Goal: Task Accomplishment & Management: Complete application form

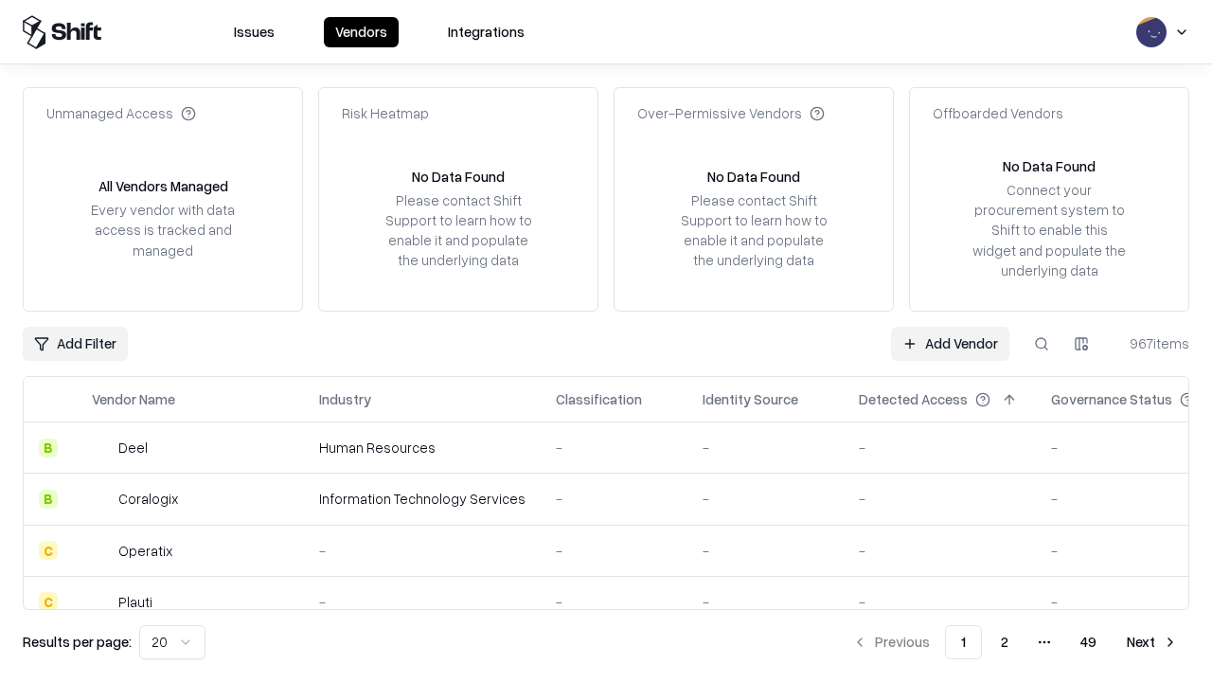
click at [950, 343] on link "Add Vendor" at bounding box center [950, 344] width 118 height 34
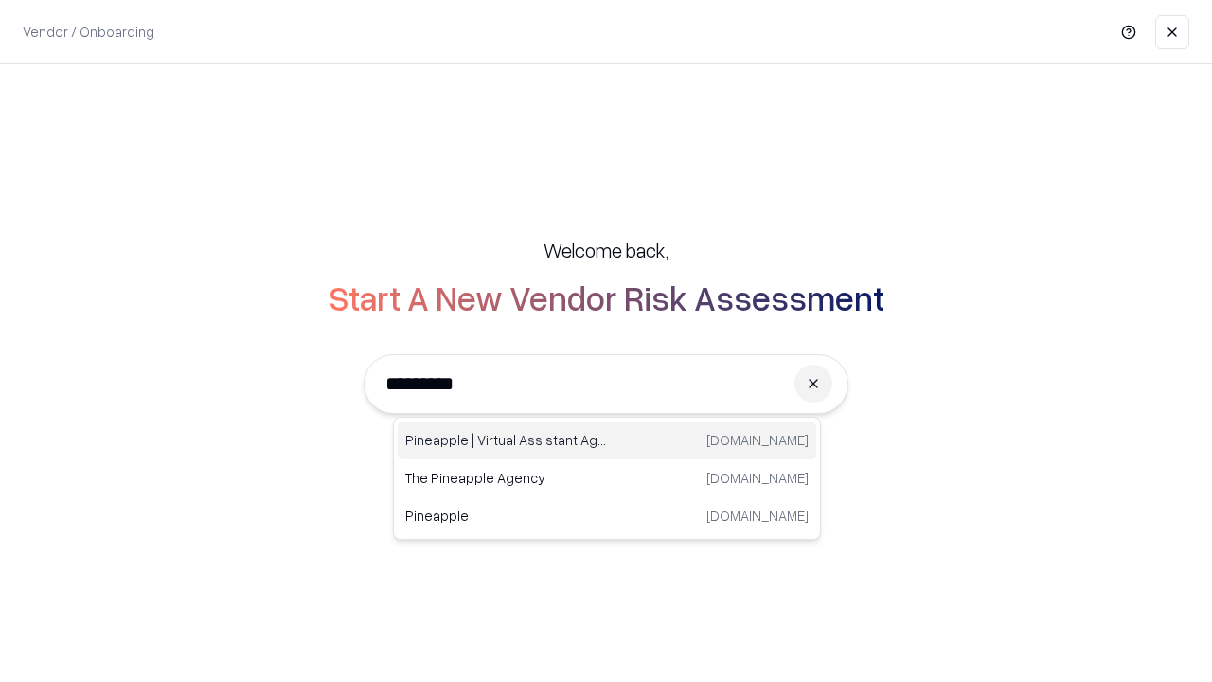
click at [607, 440] on div "Pineapple | Virtual Assistant Agency [DOMAIN_NAME]" at bounding box center [607, 440] width 418 height 38
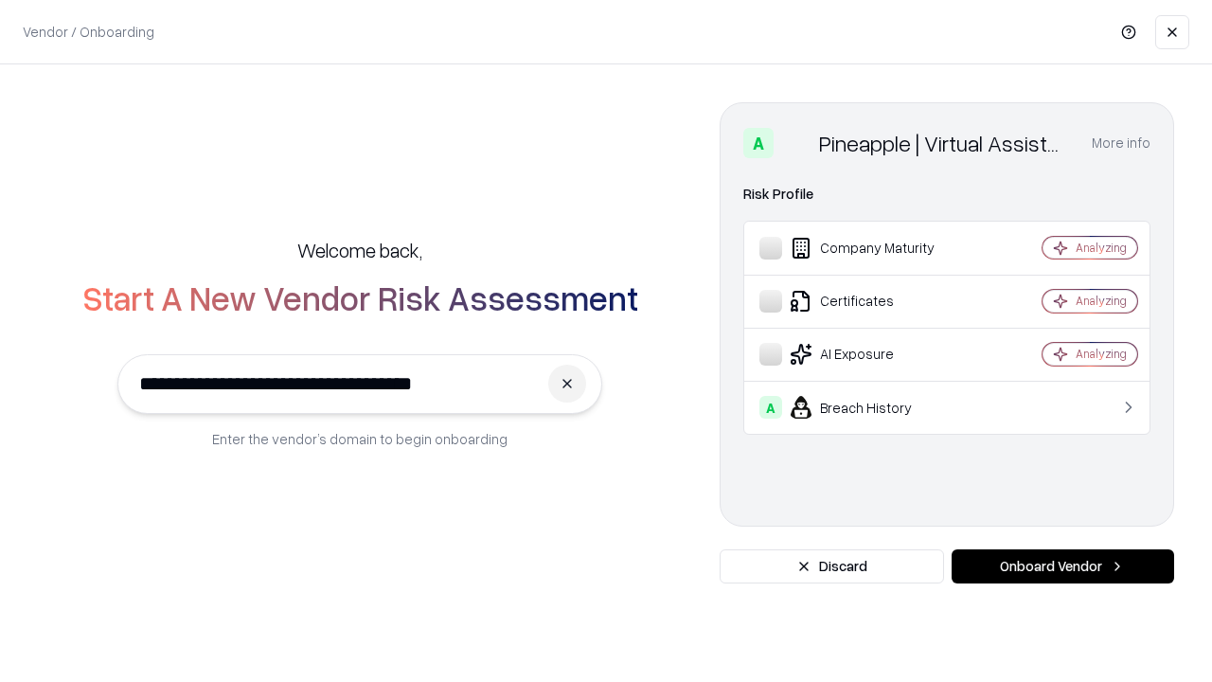
type input "**********"
click at [1062, 566] on button "Onboard Vendor" at bounding box center [1062, 566] width 222 height 34
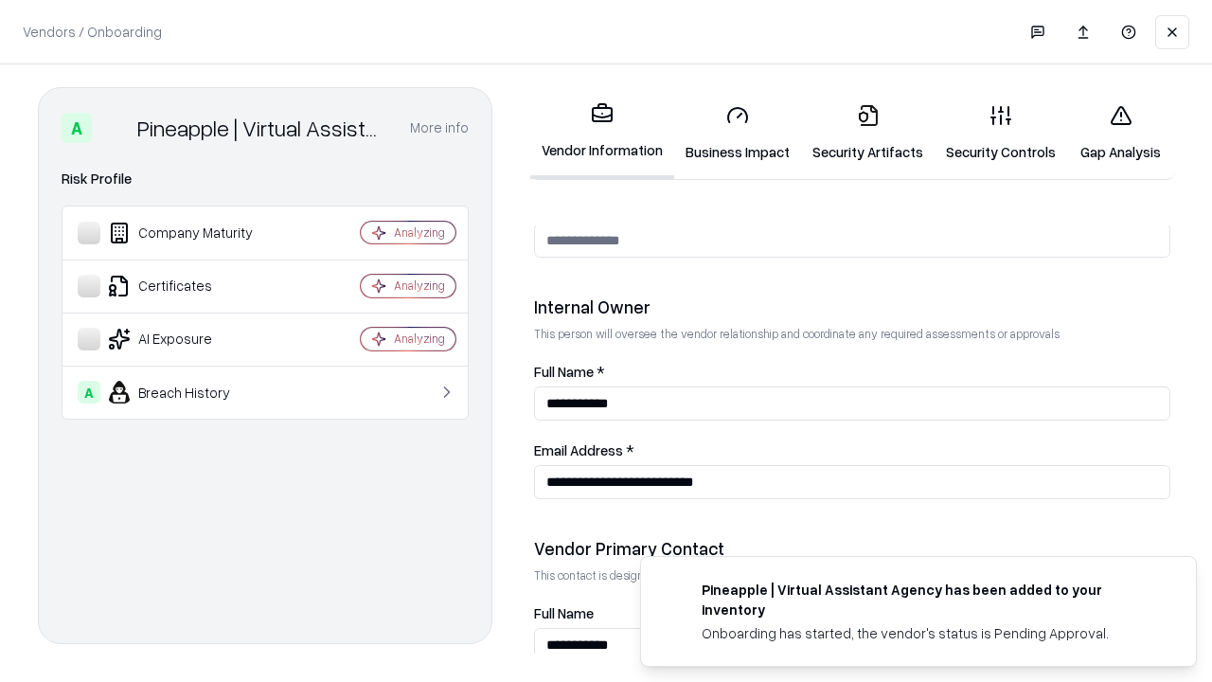
scroll to position [981, 0]
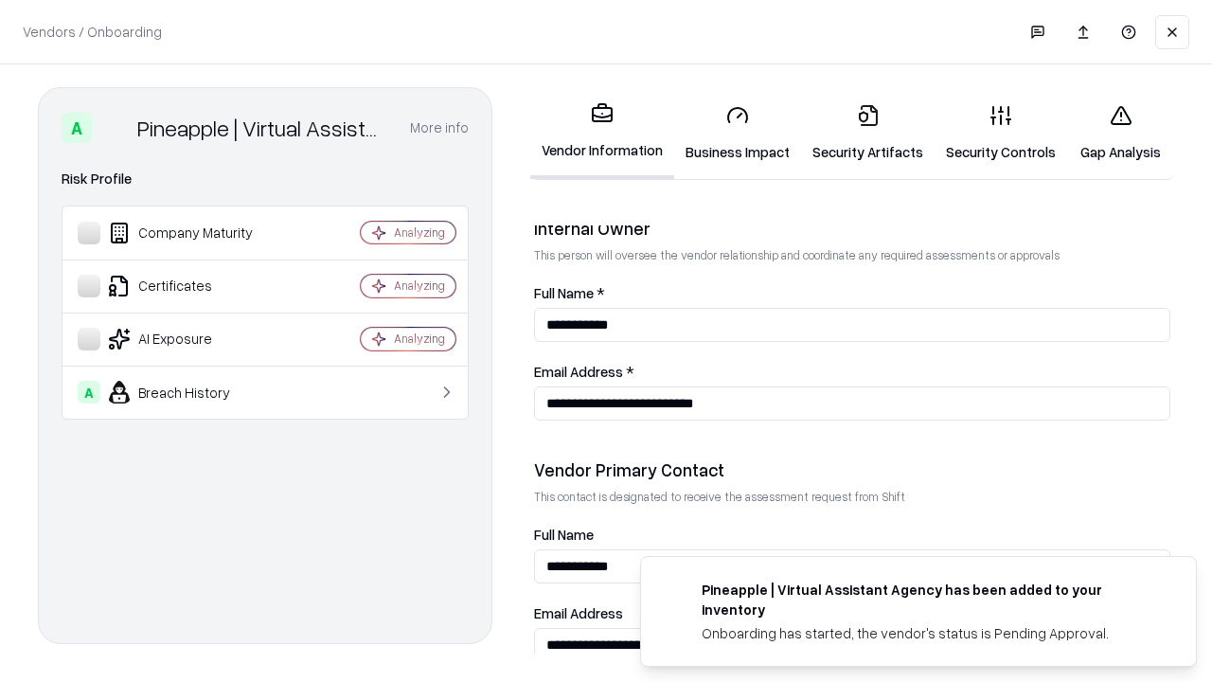
click at [737, 133] on link "Business Impact" at bounding box center [737, 133] width 127 height 88
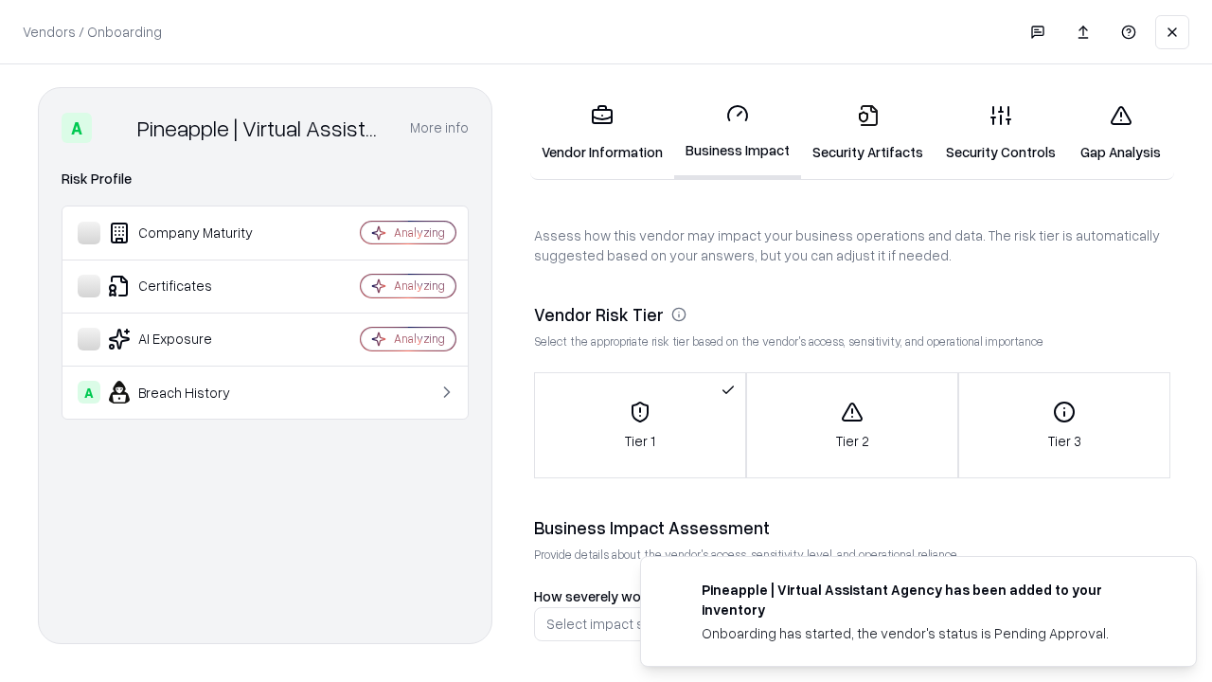
click at [867, 133] on link "Security Artifacts" at bounding box center [867, 133] width 133 height 88
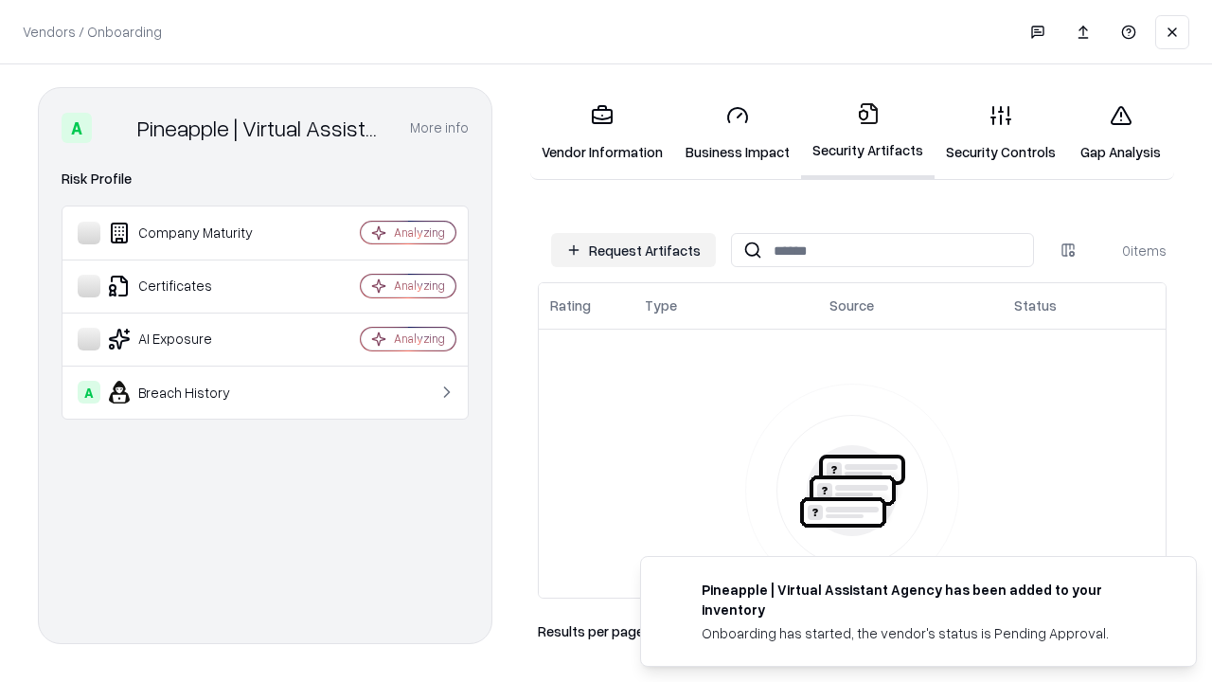
click at [633, 250] on button "Request Artifacts" at bounding box center [633, 250] width 165 height 34
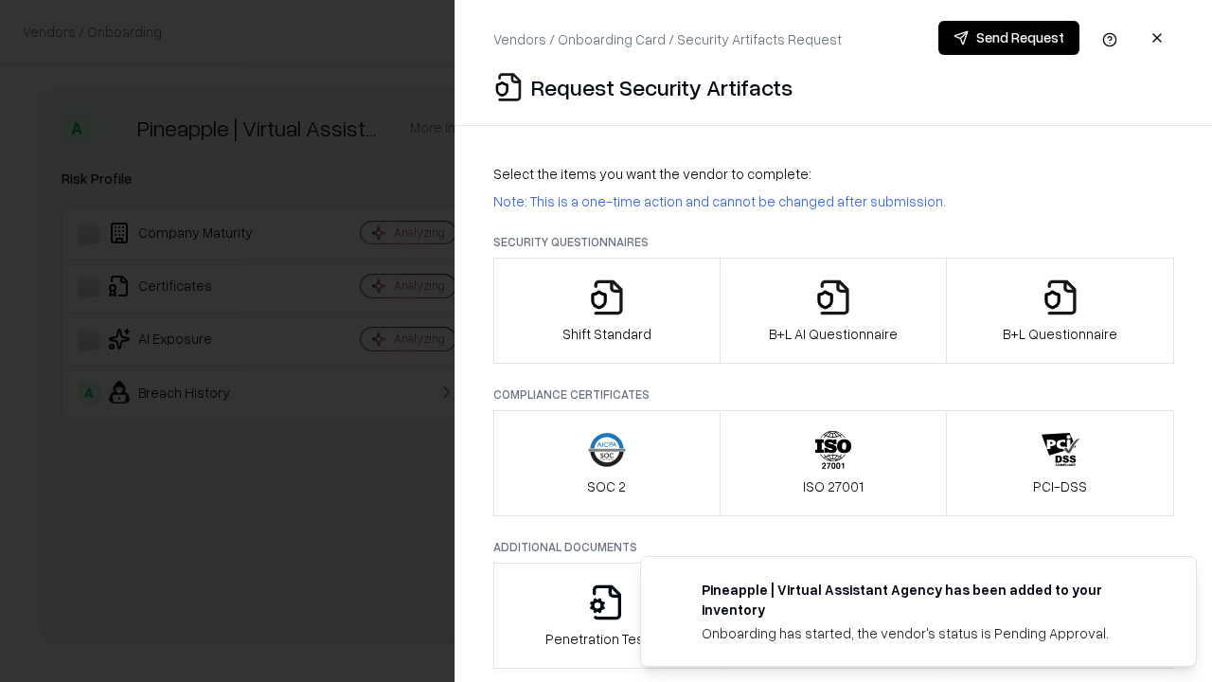
click at [606, 311] on icon "button" at bounding box center [607, 297] width 38 height 38
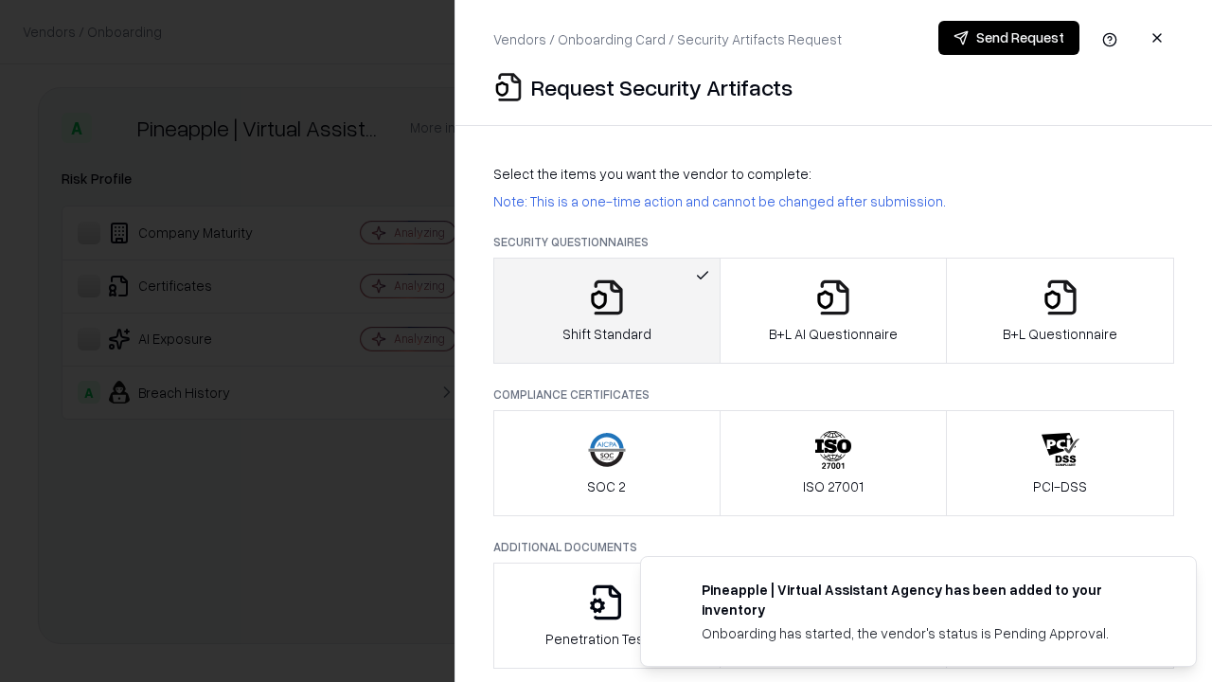
click at [1008, 38] on button "Send Request" at bounding box center [1008, 38] width 141 height 34
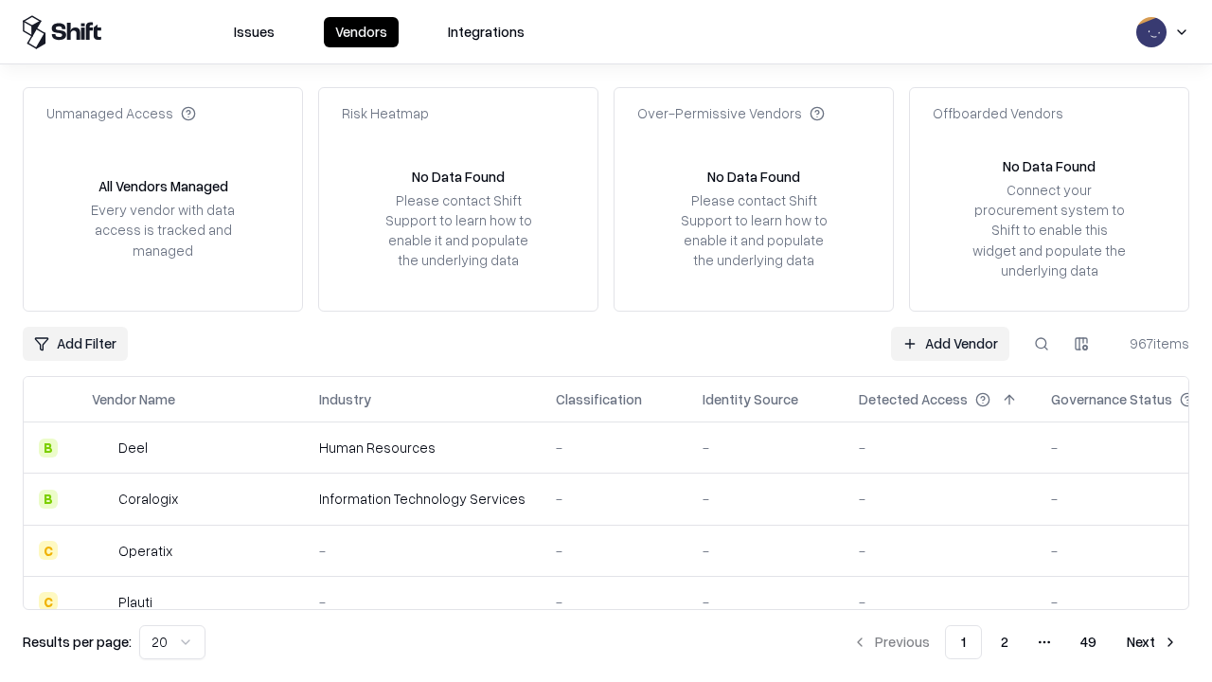
click at [1041, 343] on button at bounding box center [1041, 344] width 34 height 34
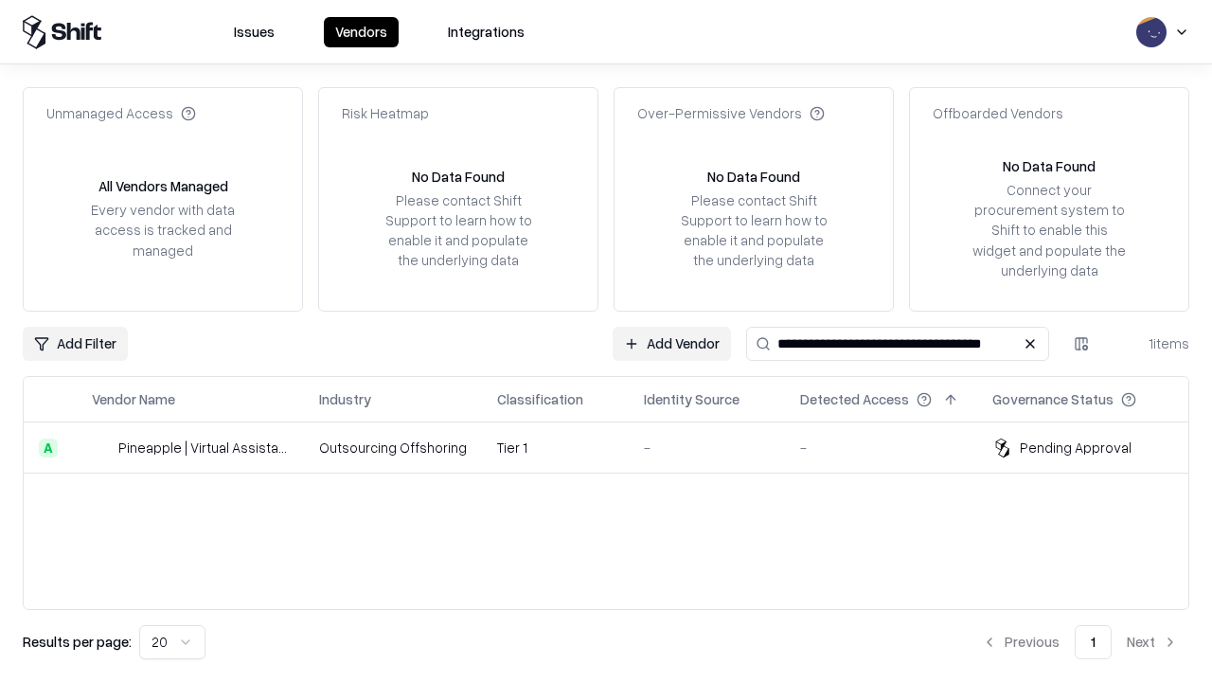
type input "**********"
click at [617, 447] on td "Tier 1" at bounding box center [555, 447] width 147 height 51
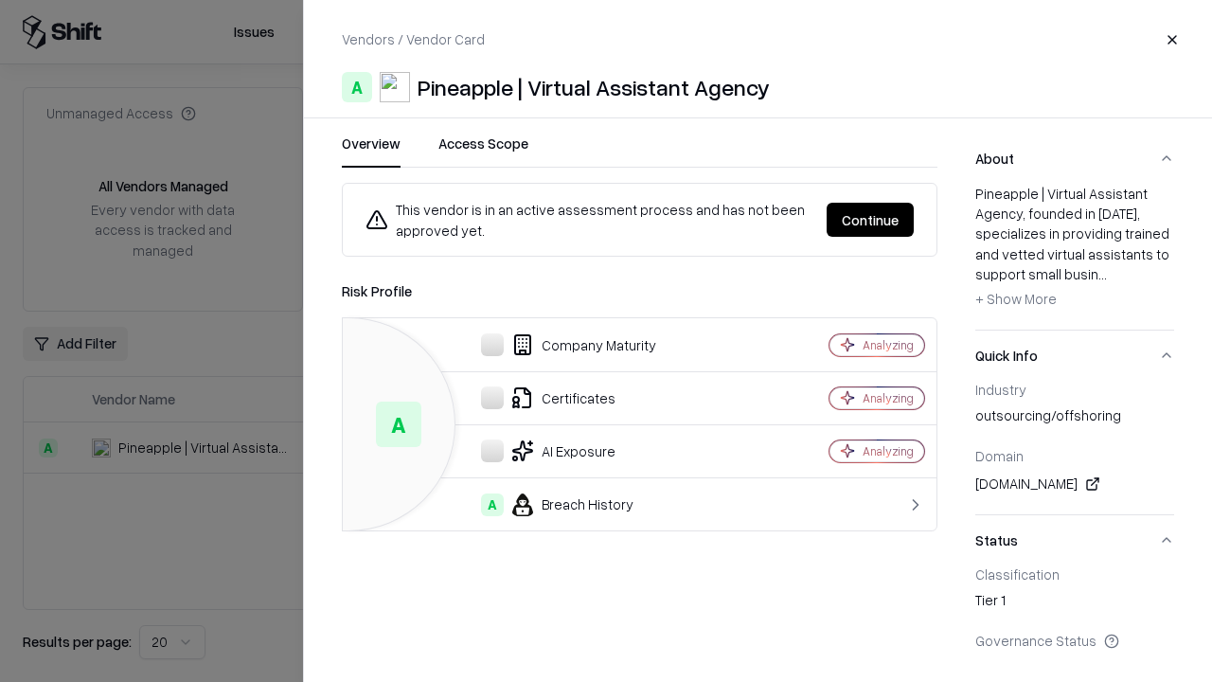
click at [870, 220] on button "Continue" at bounding box center [869, 220] width 87 height 34
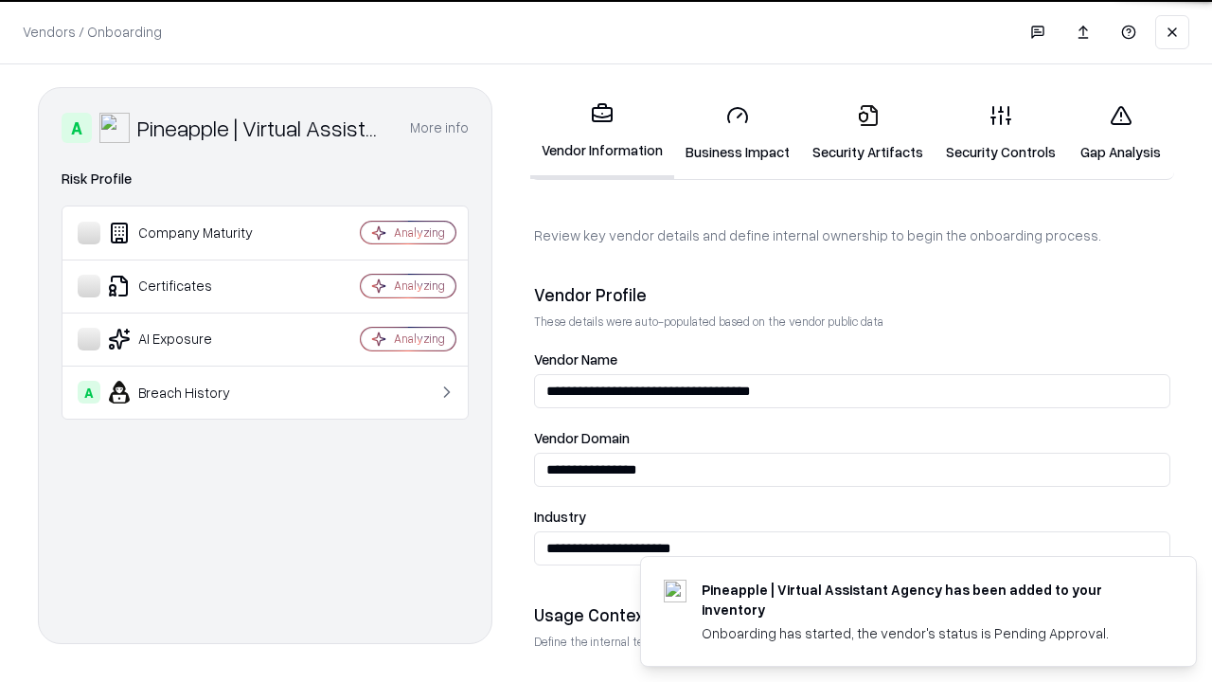
click at [867, 133] on link "Security Artifacts" at bounding box center [867, 133] width 133 height 88
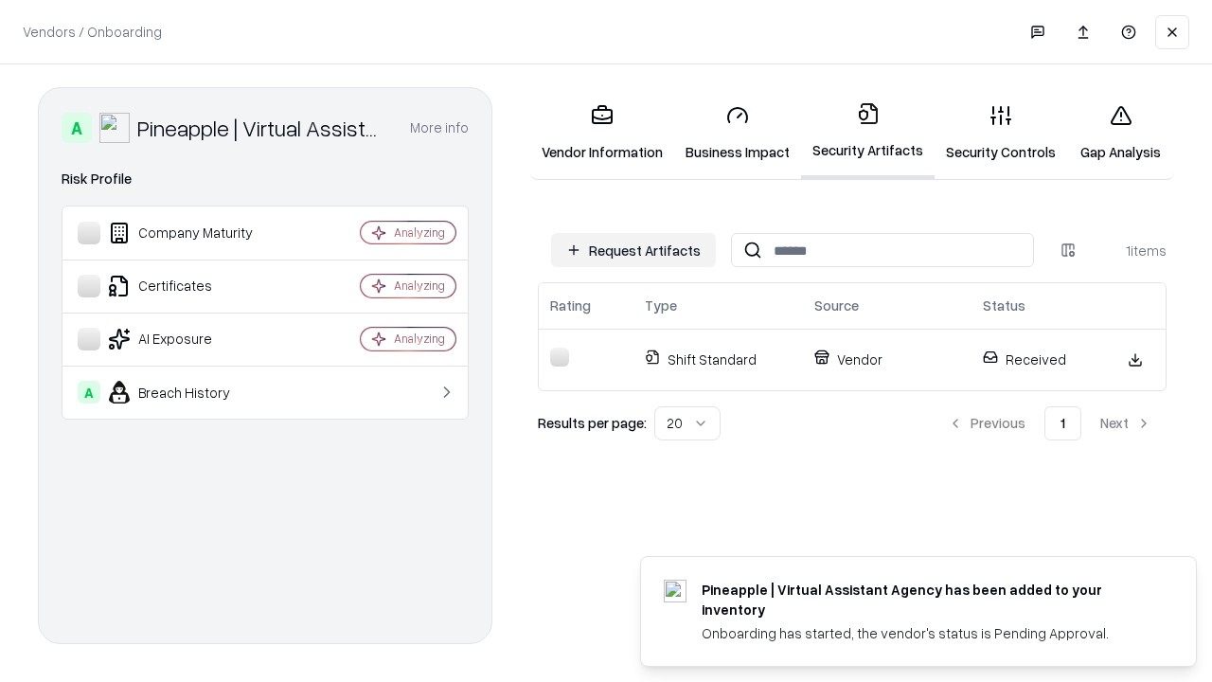
click at [1120, 133] on link "Gap Analysis" at bounding box center [1120, 133] width 107 height 88
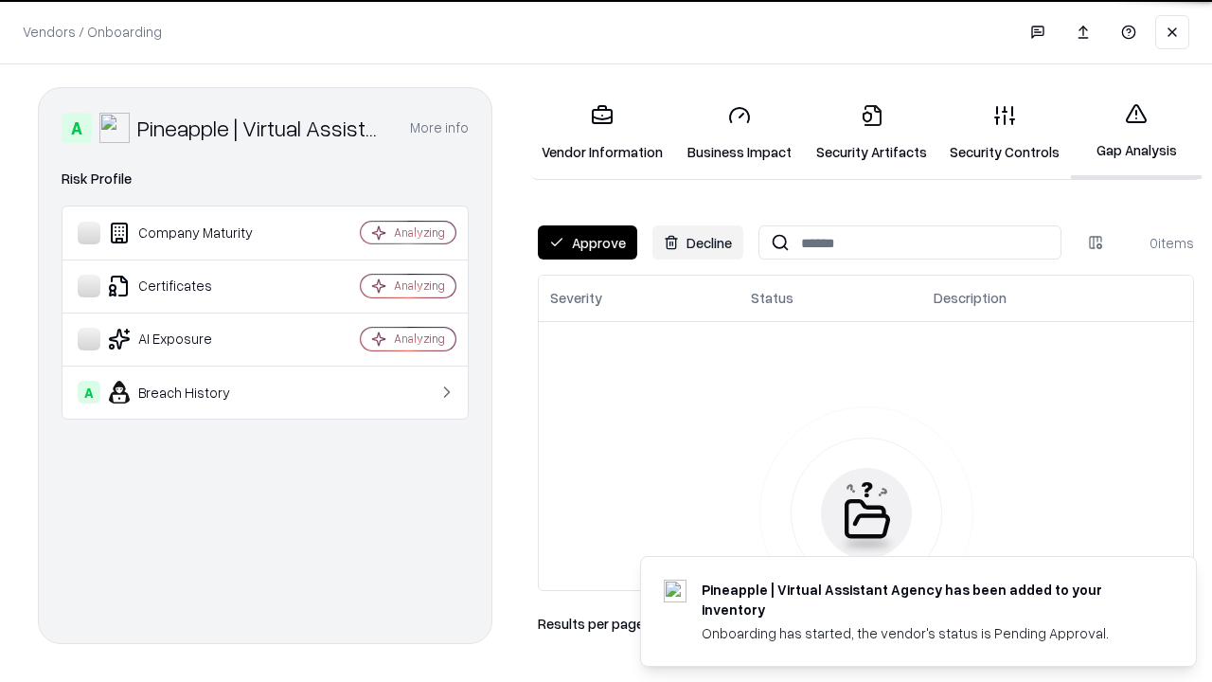
click at [587, 242] on button "Approve" at bounding box center [587, 242] width 99 height 34
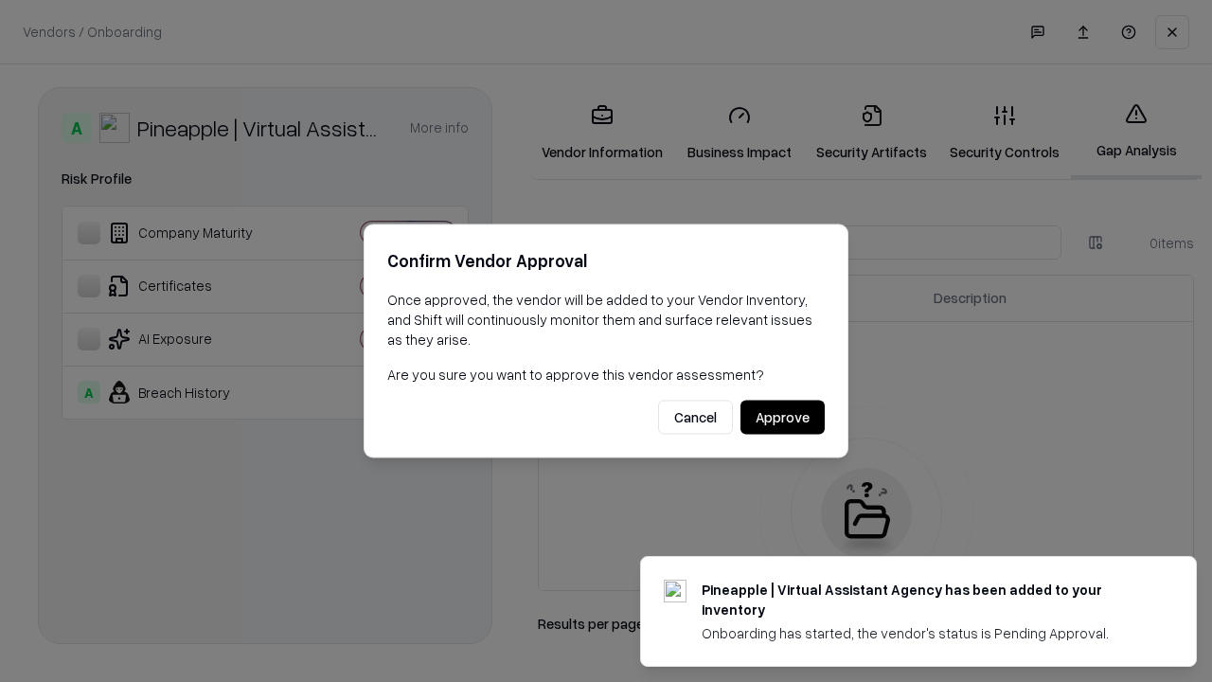
click at [782, 417] on button "Approve" at bounding box center [782, 417] width 84 height 34
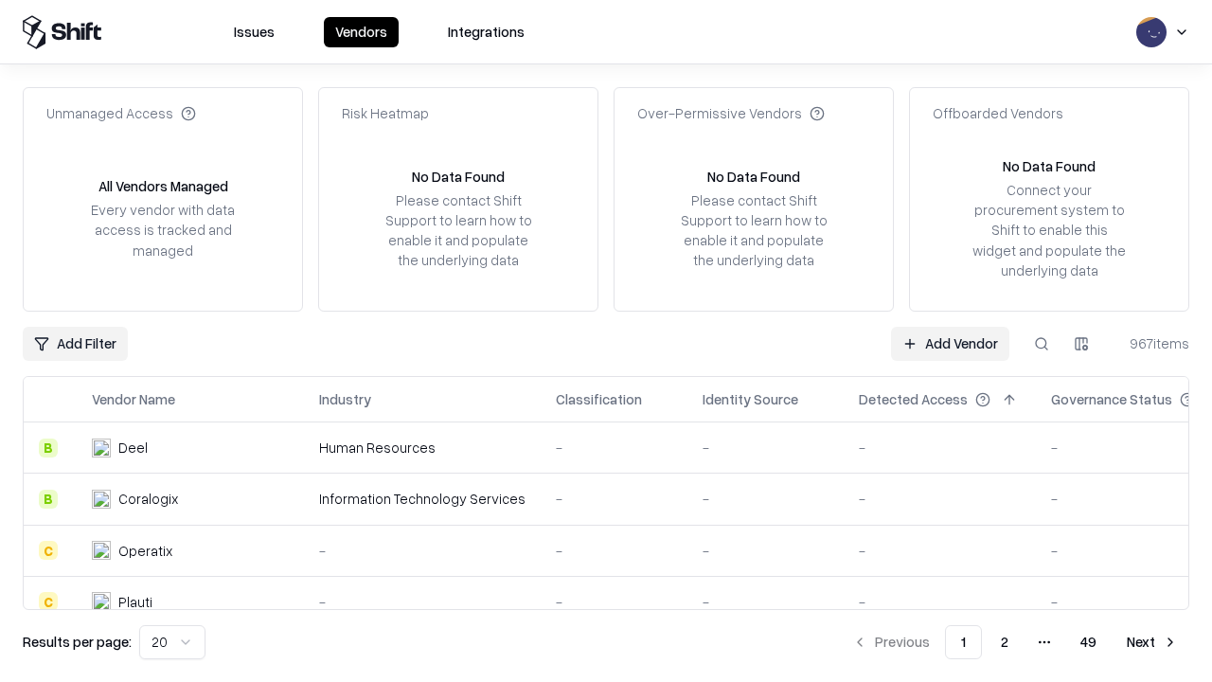
type input "**********"
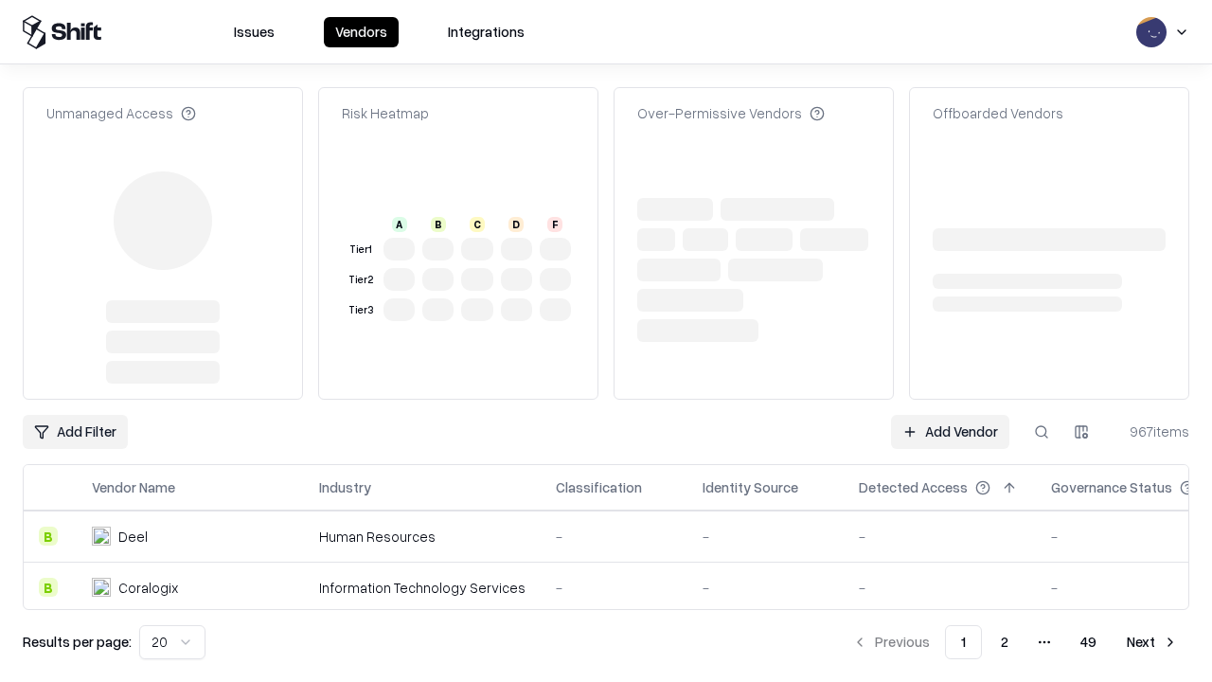
click at [950, 415] on link "Add Vendor" at bounding box center [950, 432] width 118 height 34
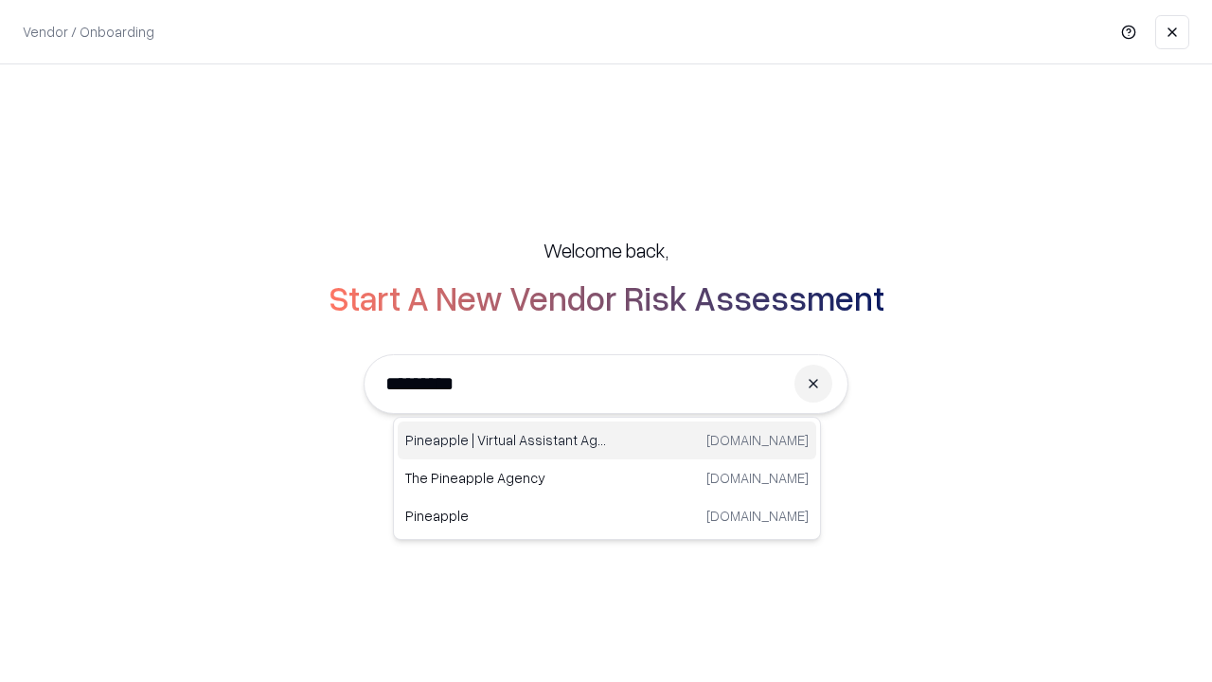
click at [607, 440] on div "Pineapple | Virtual Assistant Agency [DOMAIN_NAME]" at bounding box center [607, 440] width 418 height 38
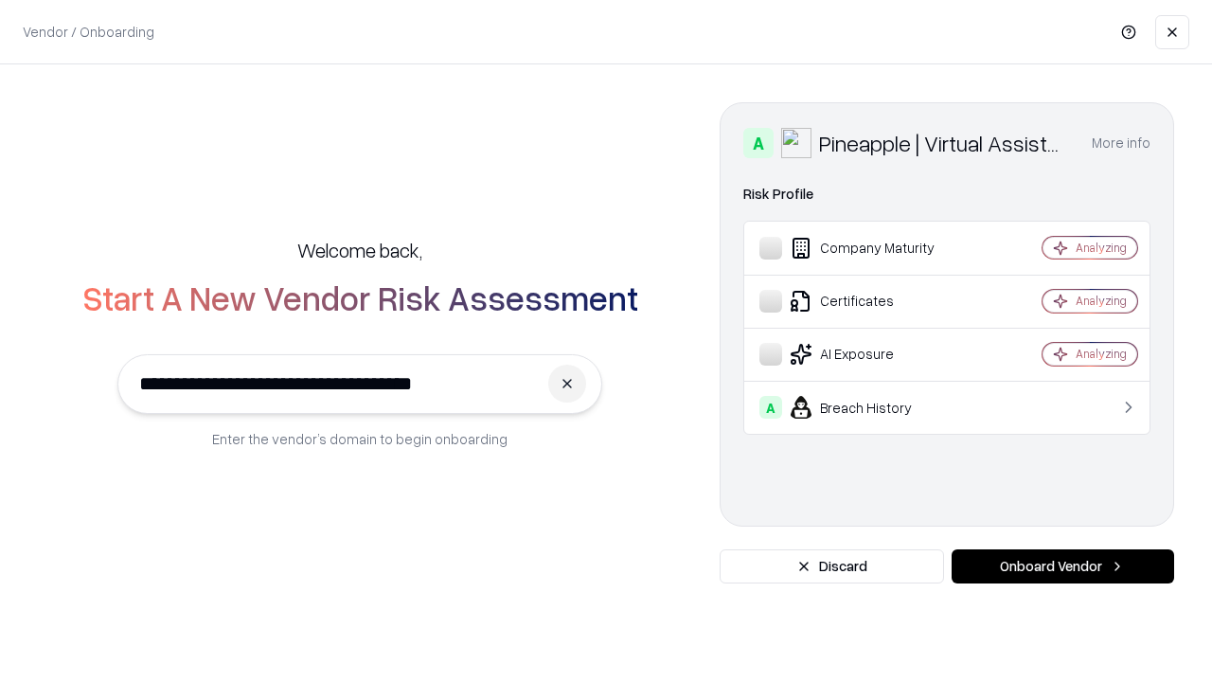
type input "**********"
click at [1062, 566] on button "Onboard Vendor" at bounding box center [1062, 566] width 222 height 34
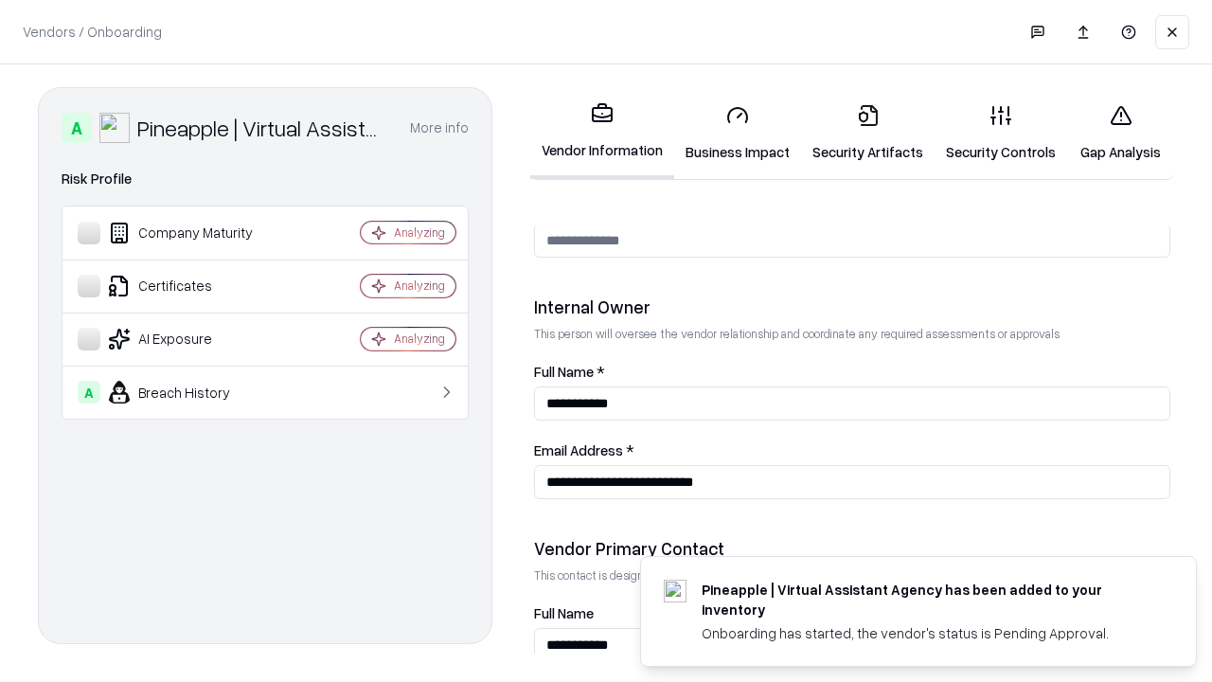
scroll to position [981, 0]
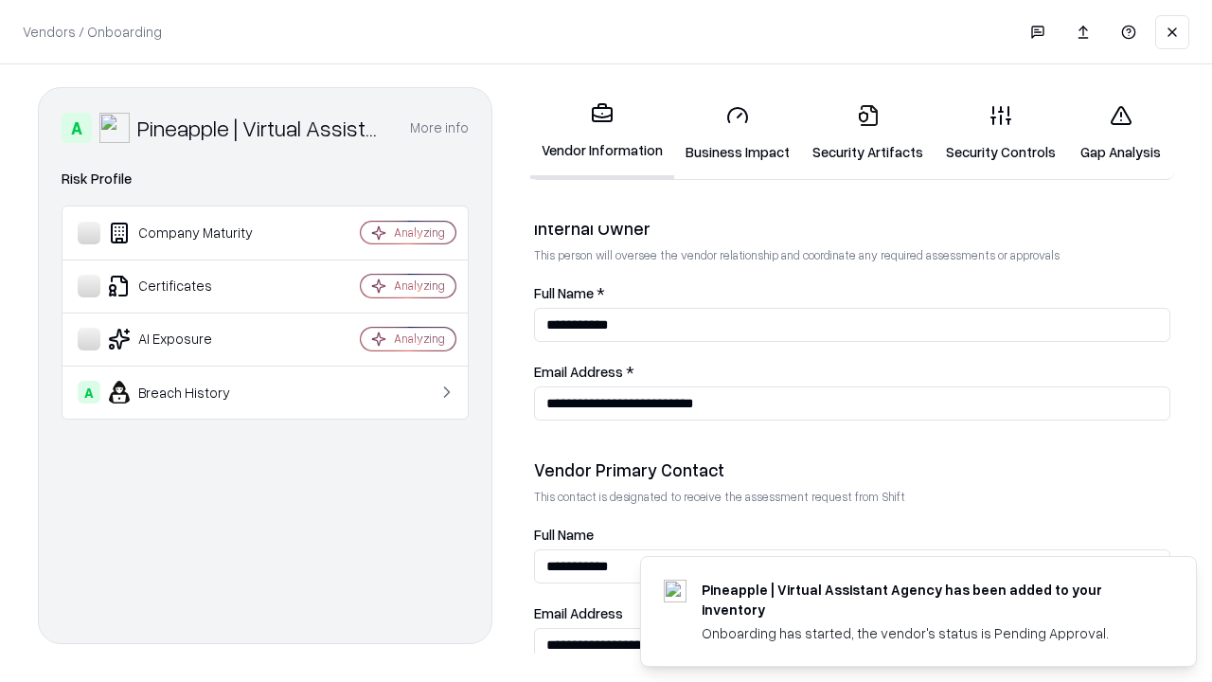
click at [1120, 133] on link "Gap Analysis" at bounding box center [1120, 133] width 107 height 88
